Goal: Information Seeking & Learning: Learn about a topic

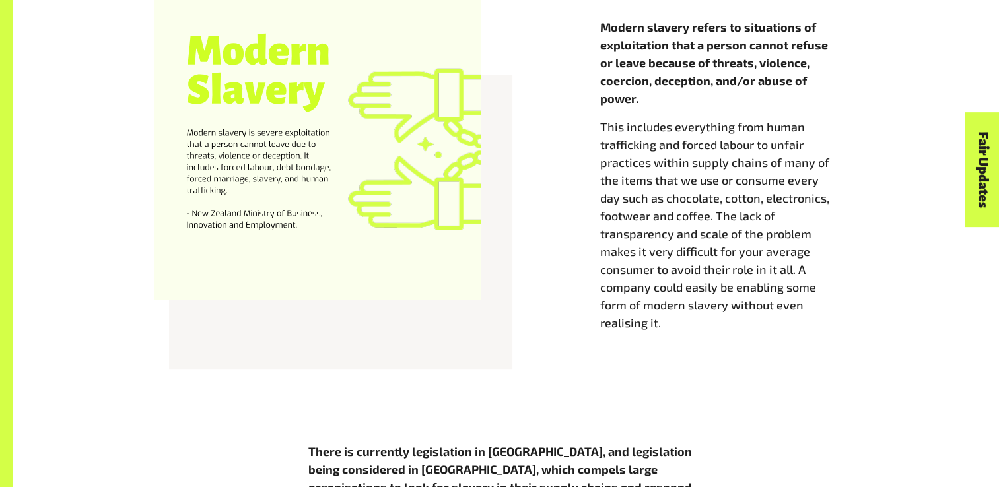
scroll to position [676, 0]
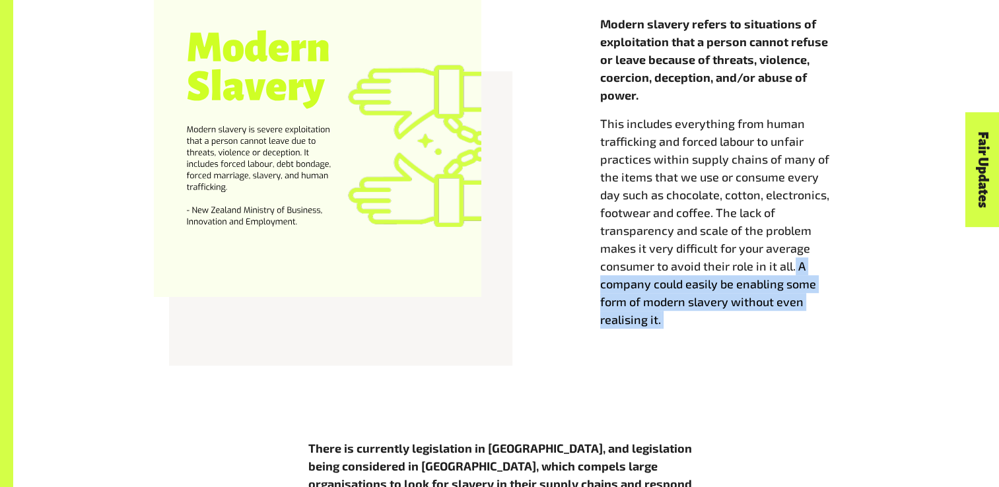
drag, startPoint x: 794, startPoint y: 272, endPoint x: 701, endPoint y: 336, distance: 113.0
click at [701, 336] on div "Modern slavery refers to situations of exploitation that a person cannot refuse…" at bounding box center [729, 185] width 275 height 340
drag, startPoint x: 701, startPoint y: 336, endPoint x: 734, endPoint y: 366, distance: 44.4
click at [734, 366] on div "Modern slavery refers to situations of exploitation that a person cannot refuse…" at bounding box center [506, 193] width 986 height 409
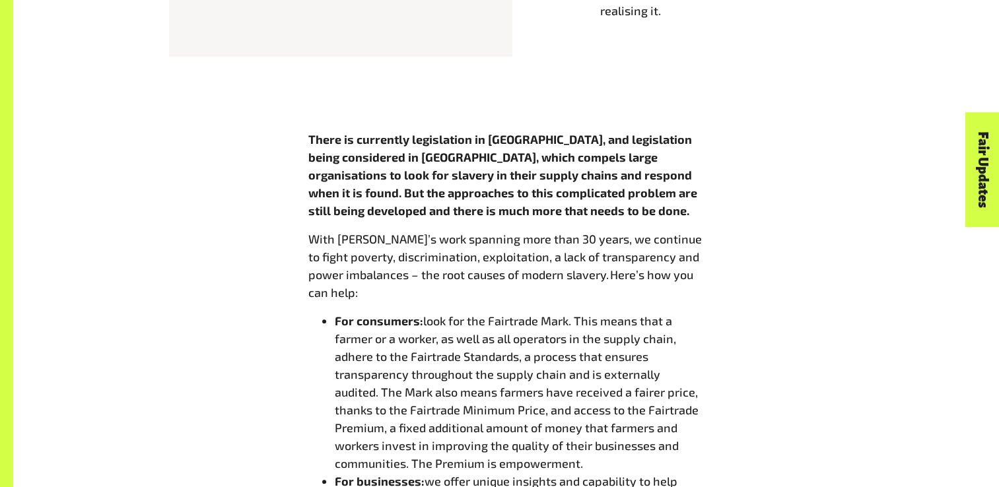
scroll to position [986, 0]
